Goal: Task Accomplishment & Management: Manage account settings

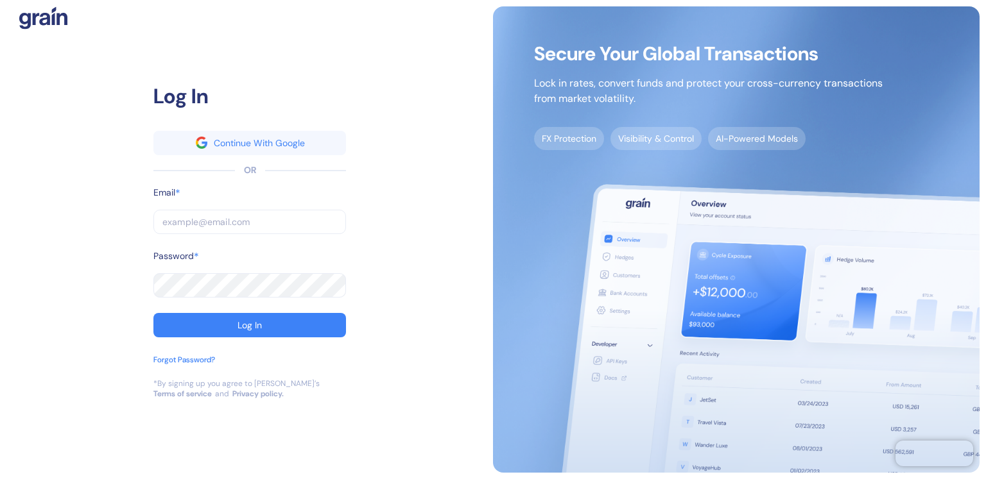
click at [216, 219] on input "text" at bounding box center [249, 222] width 193 height 24
type input "A"
type input "AL"
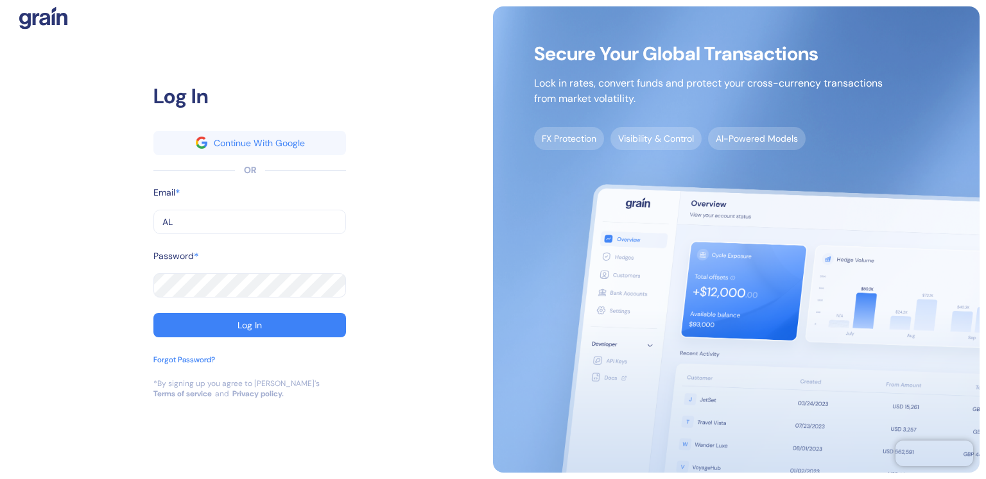
type input "ALE"
type input "[PERSON_NAME]"
type input "ALEXA"
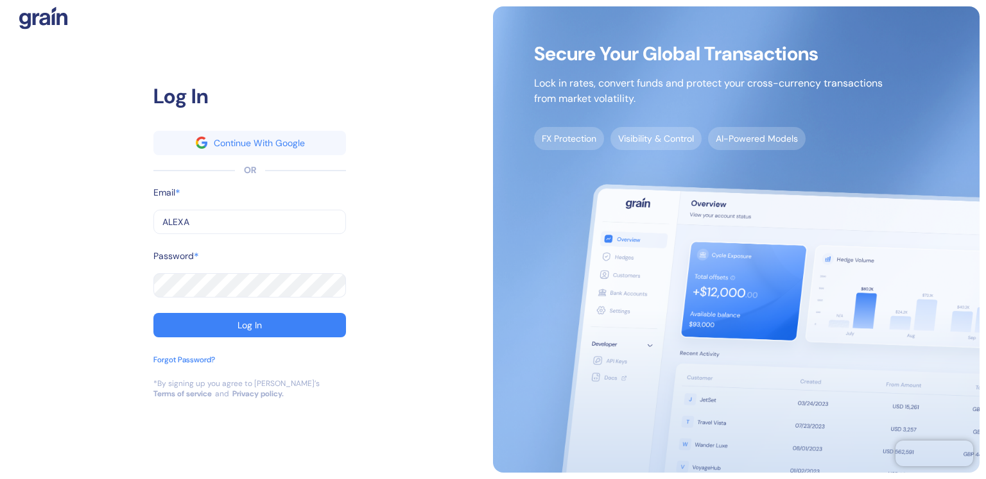
type input "ALEXA"
type input "[PERSON_NAME][EMAIL_ADDRESS][DOMAIN_NAME]"
click at [239, 321] on div "Log In" at bounding box center [249, 325] width 24 height 9
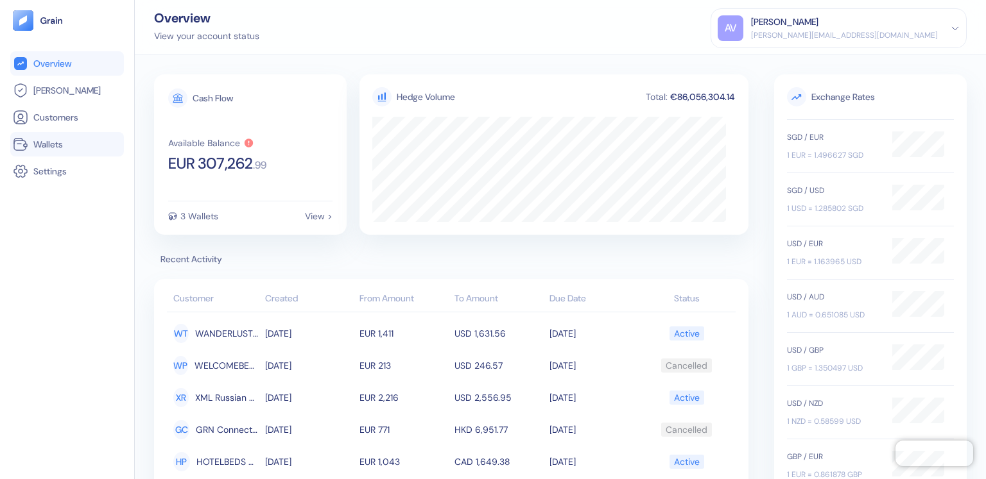
click at [49, 147] on span "Wallets" at bounding box center [48, 144] width 30 height 13
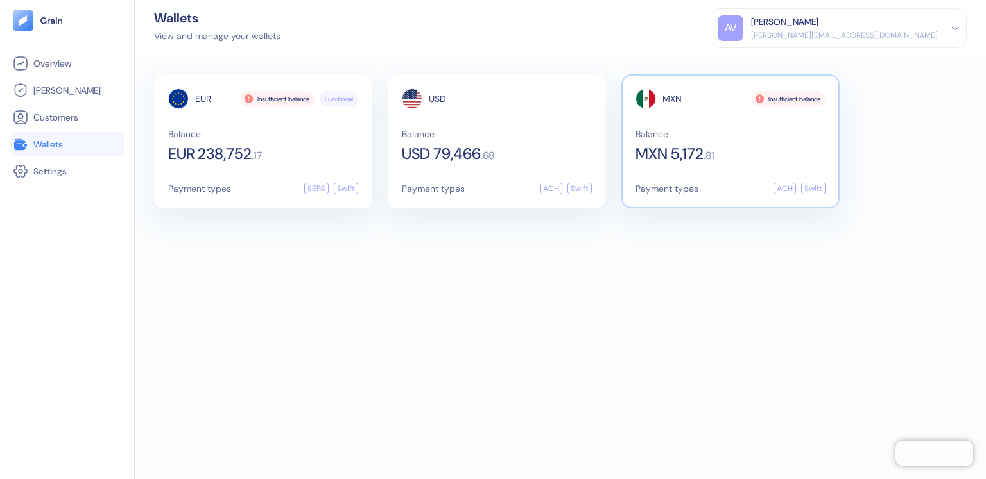
click at [673, 132] on span "Balance" at bounding box center [730, 134] width 190 height 9
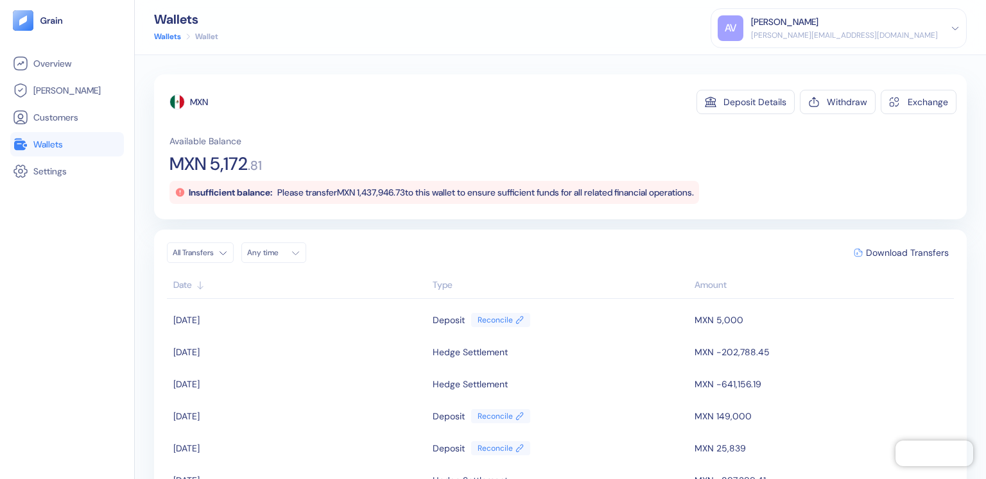
click at [929, 34] on div "[PERSON_NAME][EMAIL_ADDRESS][DOMAIN_NAME]" at bounding box center [844, 36] width 187 height 12
click at [769, 60] on div "Sign Out" at bounding box center [751, 63] width 35 height 13
